Goal: Book appointment/travel/reservation

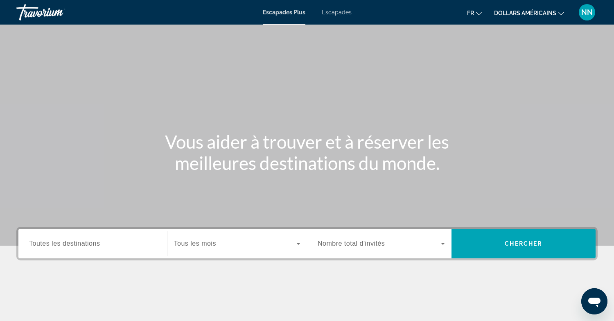
click at [345, 12] on font "Escapades" at bounding box center [337, 12] width 30 height 7
click at [52, 243] on span "Toutes les destinations" at bounding box center [64, 243] width 71 height 7
click at [52, 243] on input "Destination Toutes les destinations" at bounding box center [92, 244] width 127 height 10
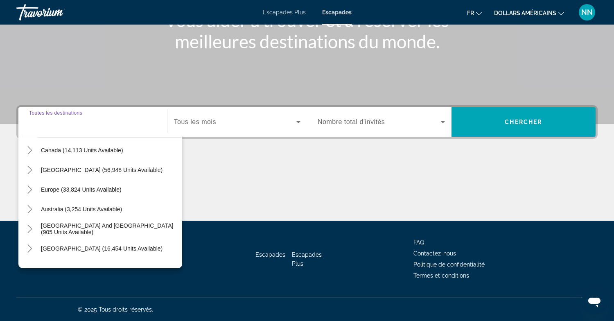
scroll to position [59, 0]
click at [32, 190] on icon "Toggle Europe (33,824 units available)" at bounding box center [30, 190] width 8 height 8
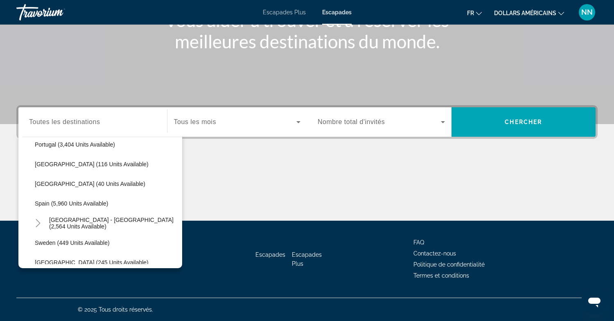
scroll to position [401, 0]
click at [79, 220] on span "[GEOGRAPHIC_DATA] - [GEOGRAPHIC_DATA] (2,564 units available)" at bounding box center [113, 221] width 129 height 13
type input "**********"
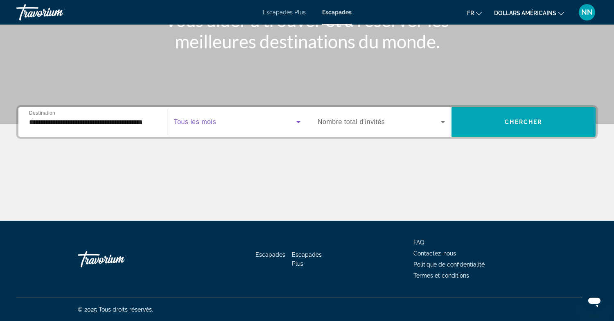
click at [220, 119] on span "Search widget" at bounding box center [235, 122] width 123 height 10
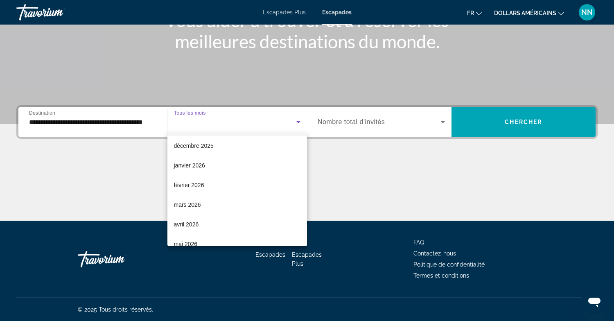
scroll to position [80, 0]
click at [228, 182] on mat-option "février 2026" at bounding box center [238, 185] width 140 height 20
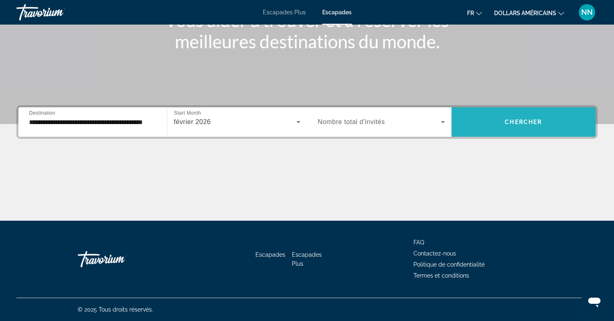
click at [516, 122] on span "Chercher" at bounding box center [523, 122] width 37 height 7
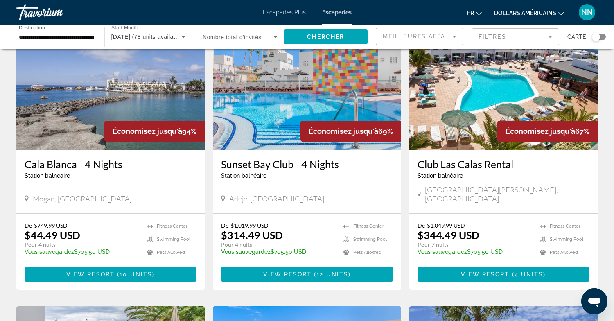
scroll to position [60, 0]
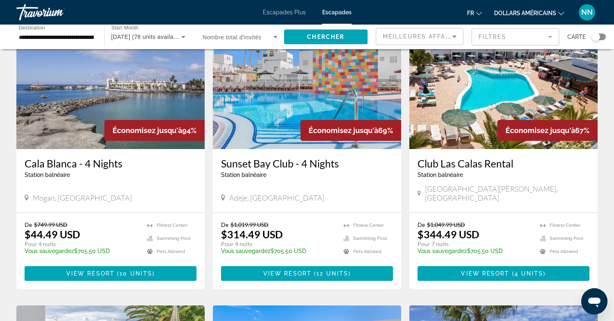
click at [560, 13] on icon "Changer de devise" at bounding box center [562, 14] width 6 height 6
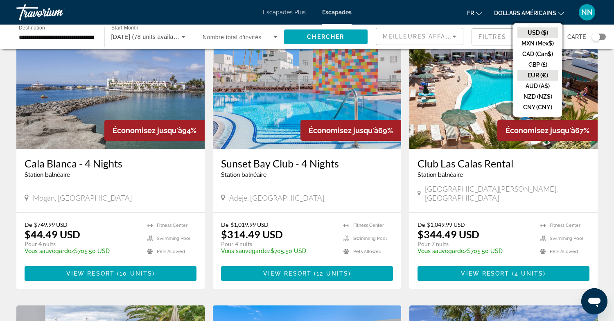
click at [531, 73] on button "EUR (€)" at bounding box center [538, 75] width 41 height 11
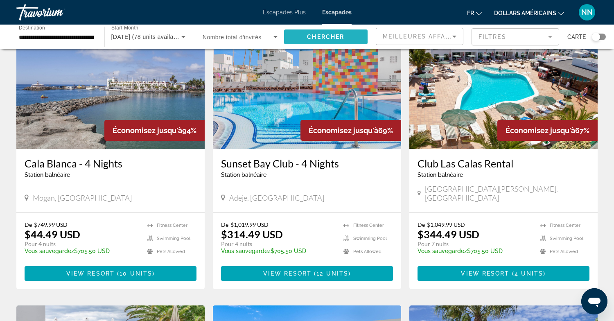
click at [345, 36] on span "Search widget" at bounding box center [326, 37] width 84 height 20
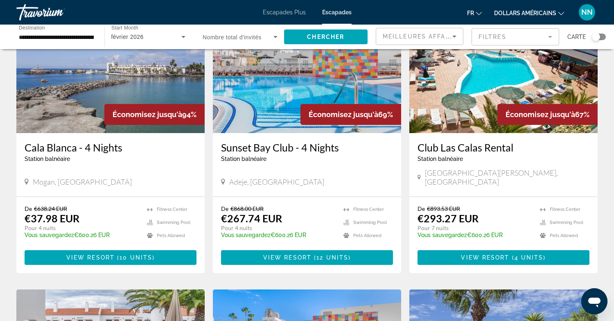
scroll to position [79, 0]
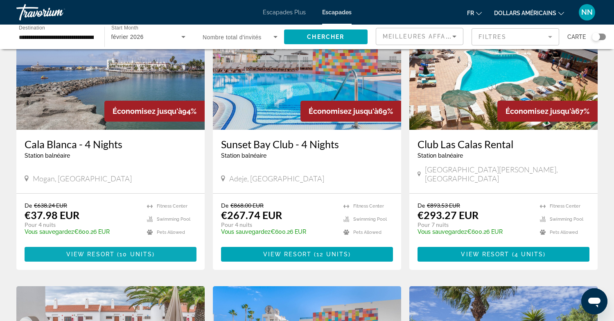
click at [103, 251] on span "View Resort" at bounding box center [90, 254] width 48 height 7
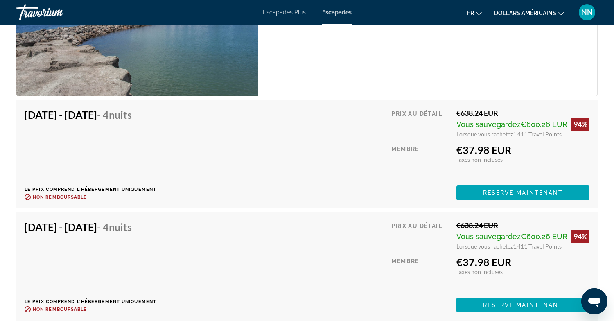
scroll to position [1660, 0]
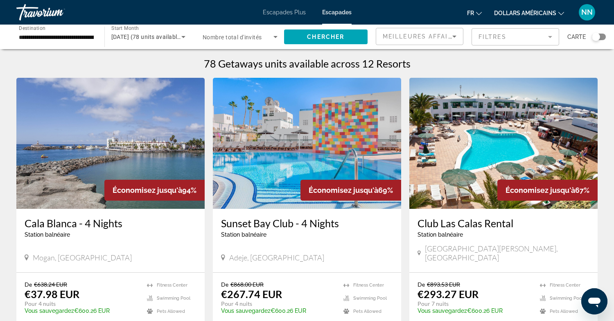
click at [184, 36] on icon "Search widget" at bounding box center [183, 37] width 4 height 2
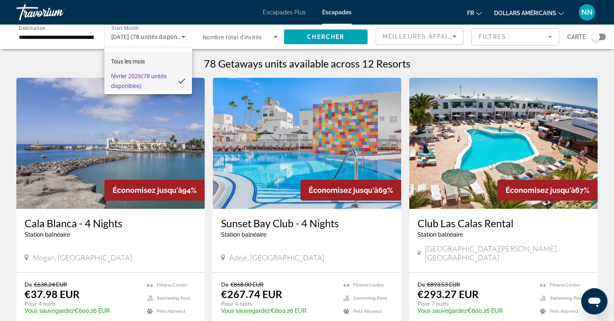
click at [140, 61] on font "Tous les mois" at bounding box center [128, 61] width 34 height 7
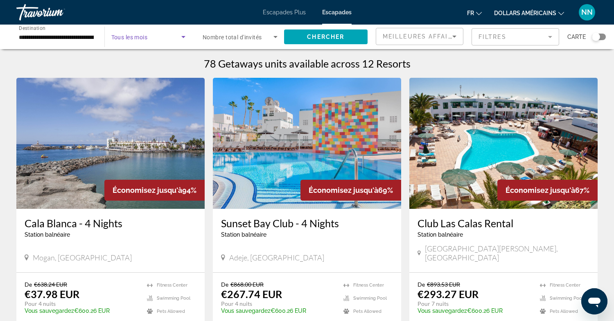
click at [149, 35] on span "Search widget" at bounding box center [146, 37] width 70 height 10
